Goal: Task Accomplishment & Management: Complete application form

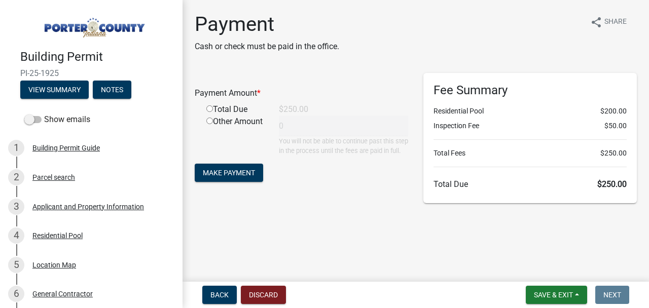
click at [208, 109] on input "radio" at bounding box center [209, 108] width 7 height 7
radio input "true"
type input "250"
click at [245, 177] on span "Make Payment" at bounding box center [229, 173] width 52 height 8
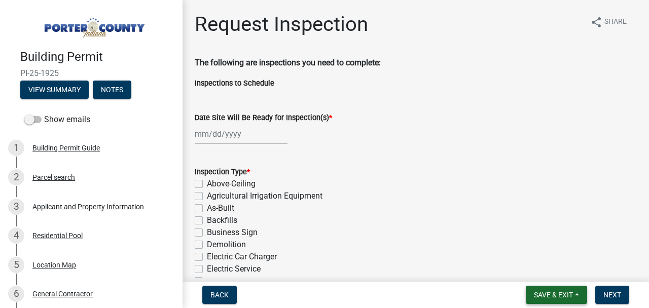
click at [549, 295] on span "Save & Exit" at bounding box center [553, 295] width 39 height 8
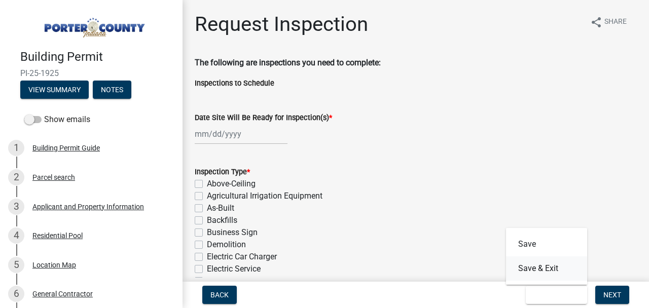
click at [534, 266] on button "Save & Exit" at bounding box center [546, 269] width 81 height 24
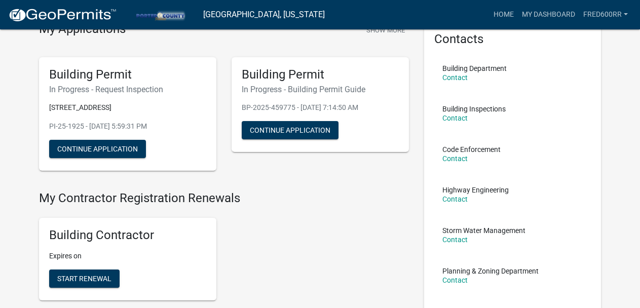
scroll to position [51, 0]
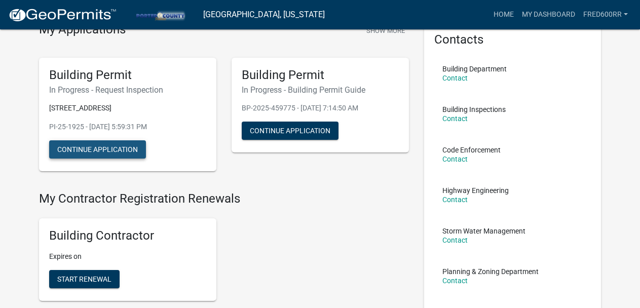
click at [94, 146] on button "Continue Application" at bounding box center [97, 149] width 97 height 18
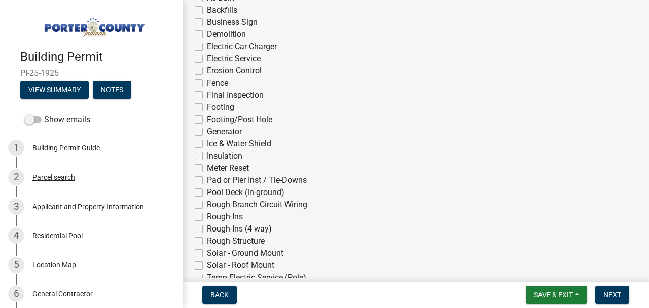
scroll to position [68, 0]
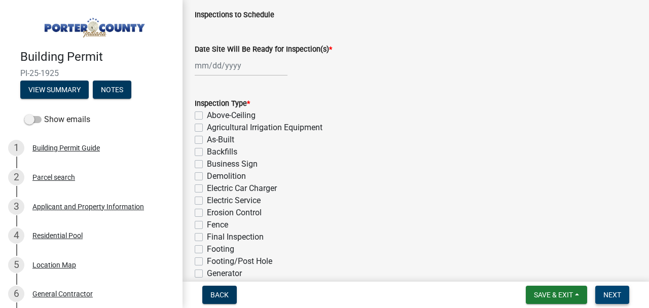
click at [617, 292] on span "Next" at bounding box center [612, 295] width 18 height 8
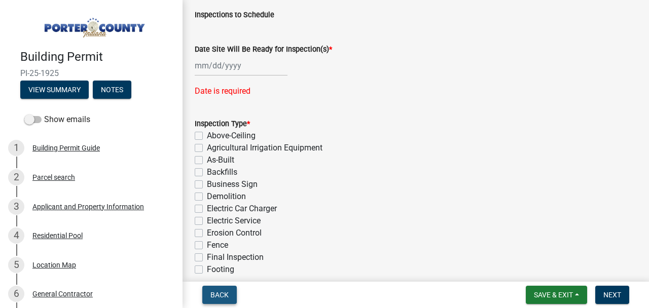
click at [212, 294] on span "Back" at bounding box center [219, 295] width 18 height 8
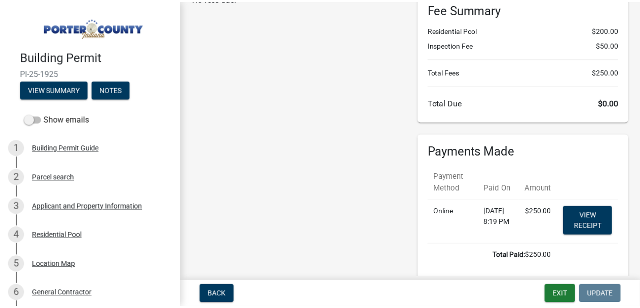
scroll to position [0, 0]
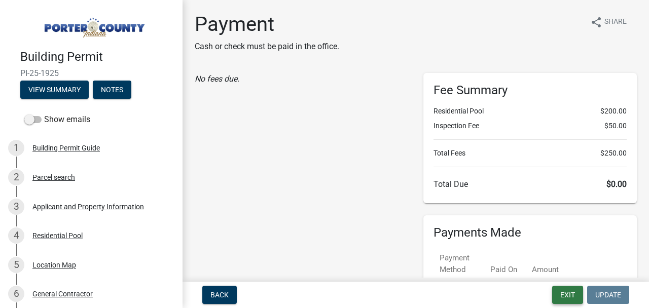
click at [574, 290] on button "Exit" at bounding box center [567, 295] width 31 height 18
